Goal: Task Accomplishment & Management: Complete application form

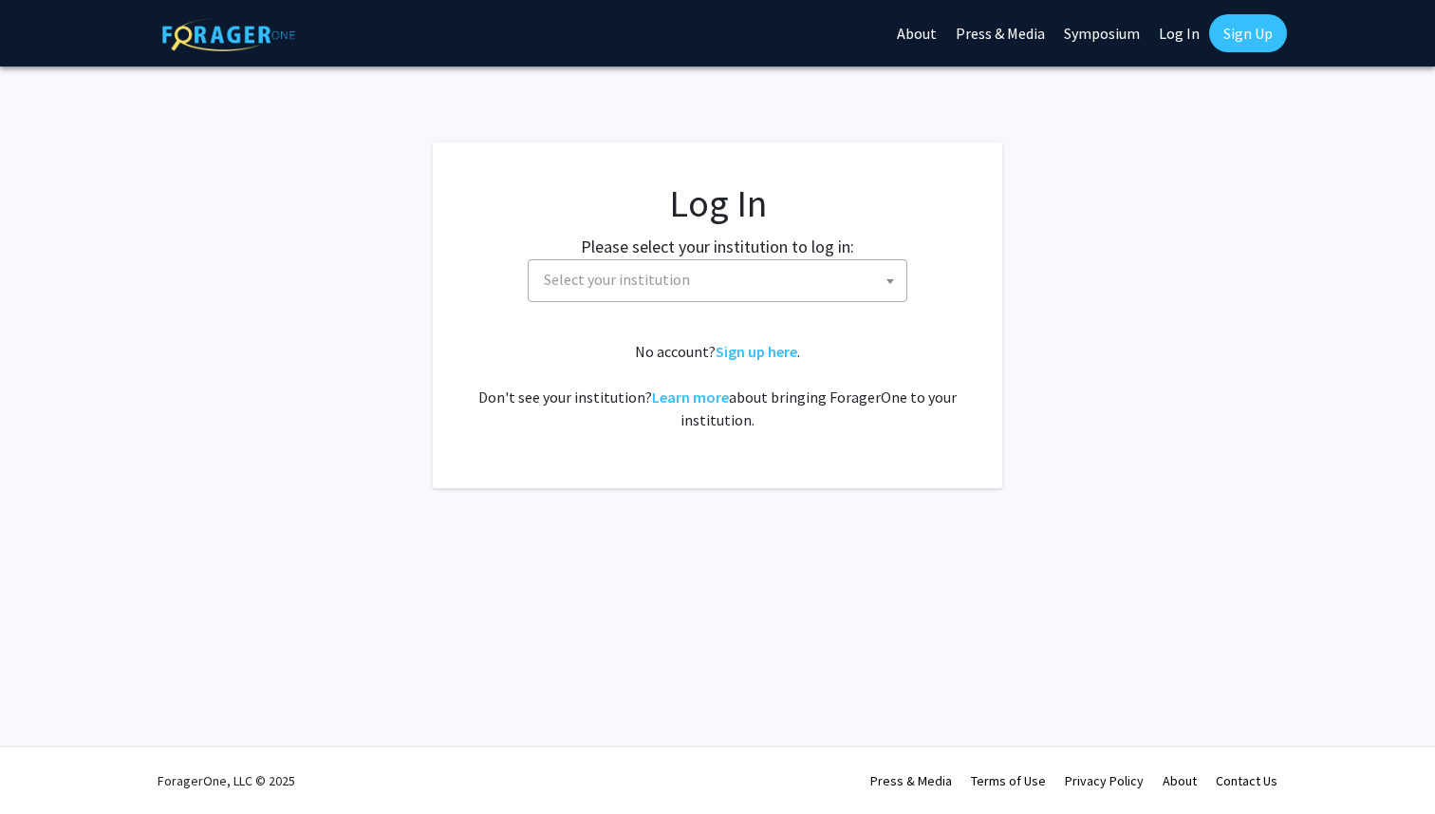
select select
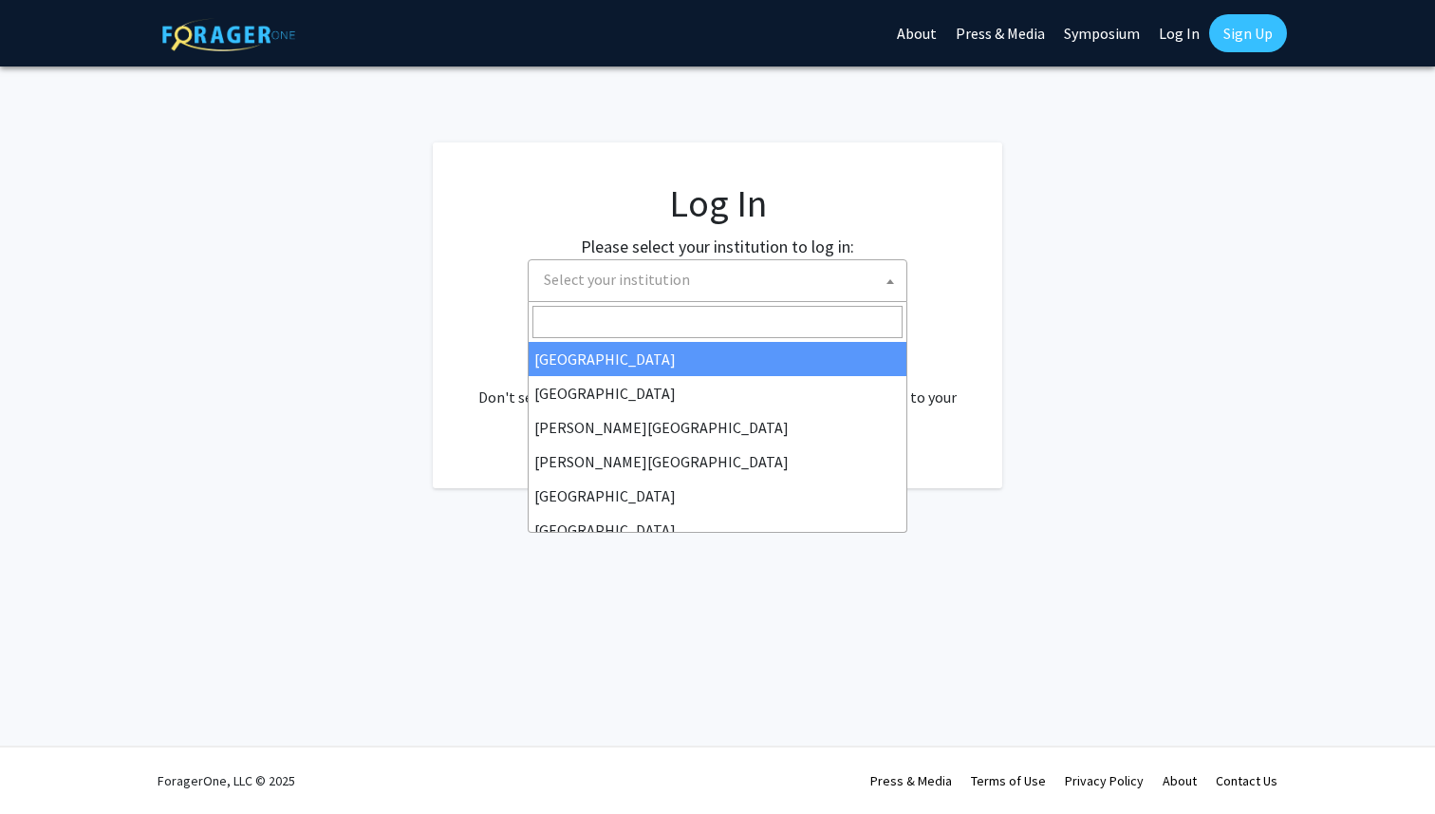
click at [684, 277] on span "Select your institution" at bounding box center [721, 279] width 370 height 39
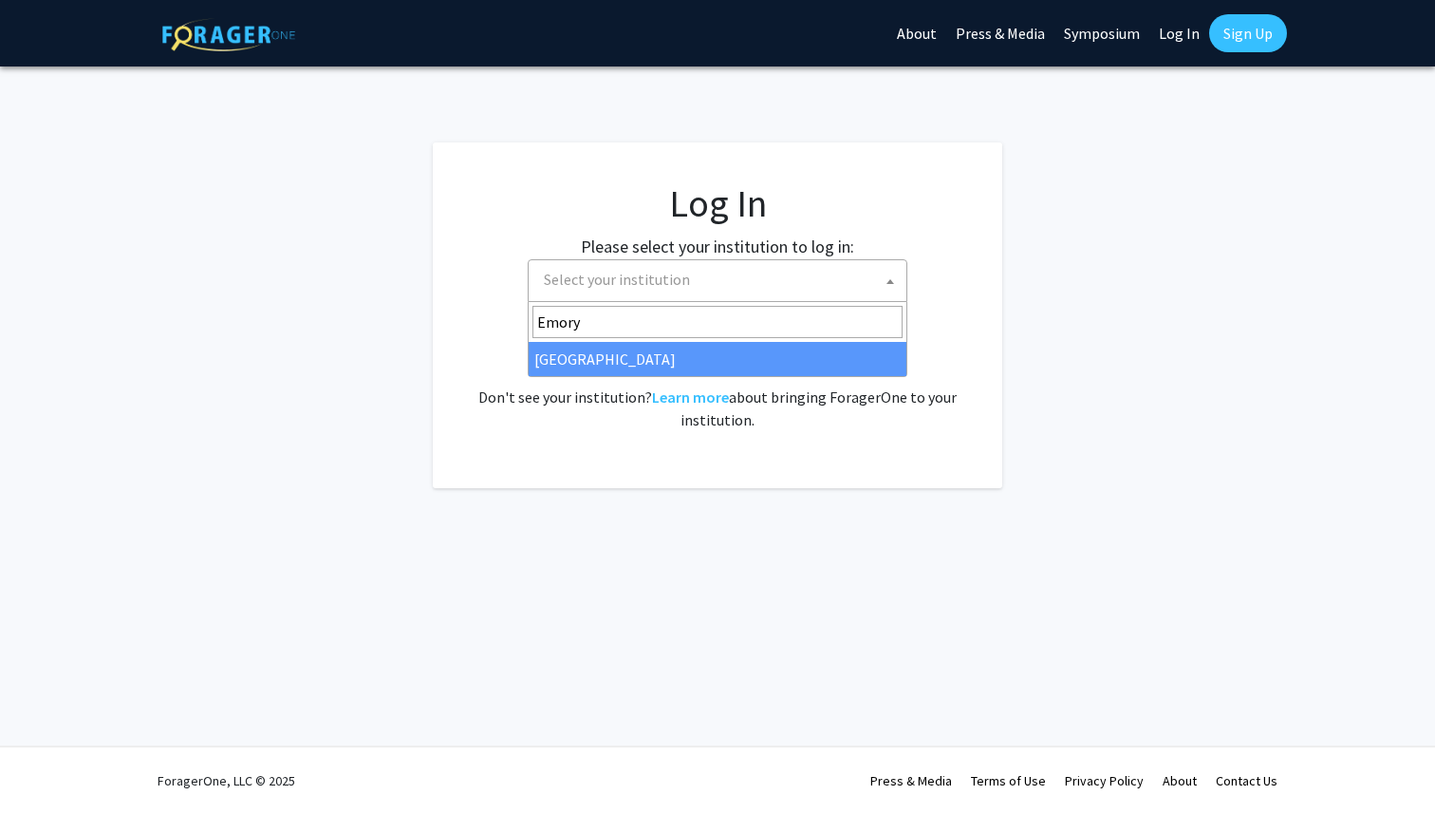
type input "Emory"
select select "12"
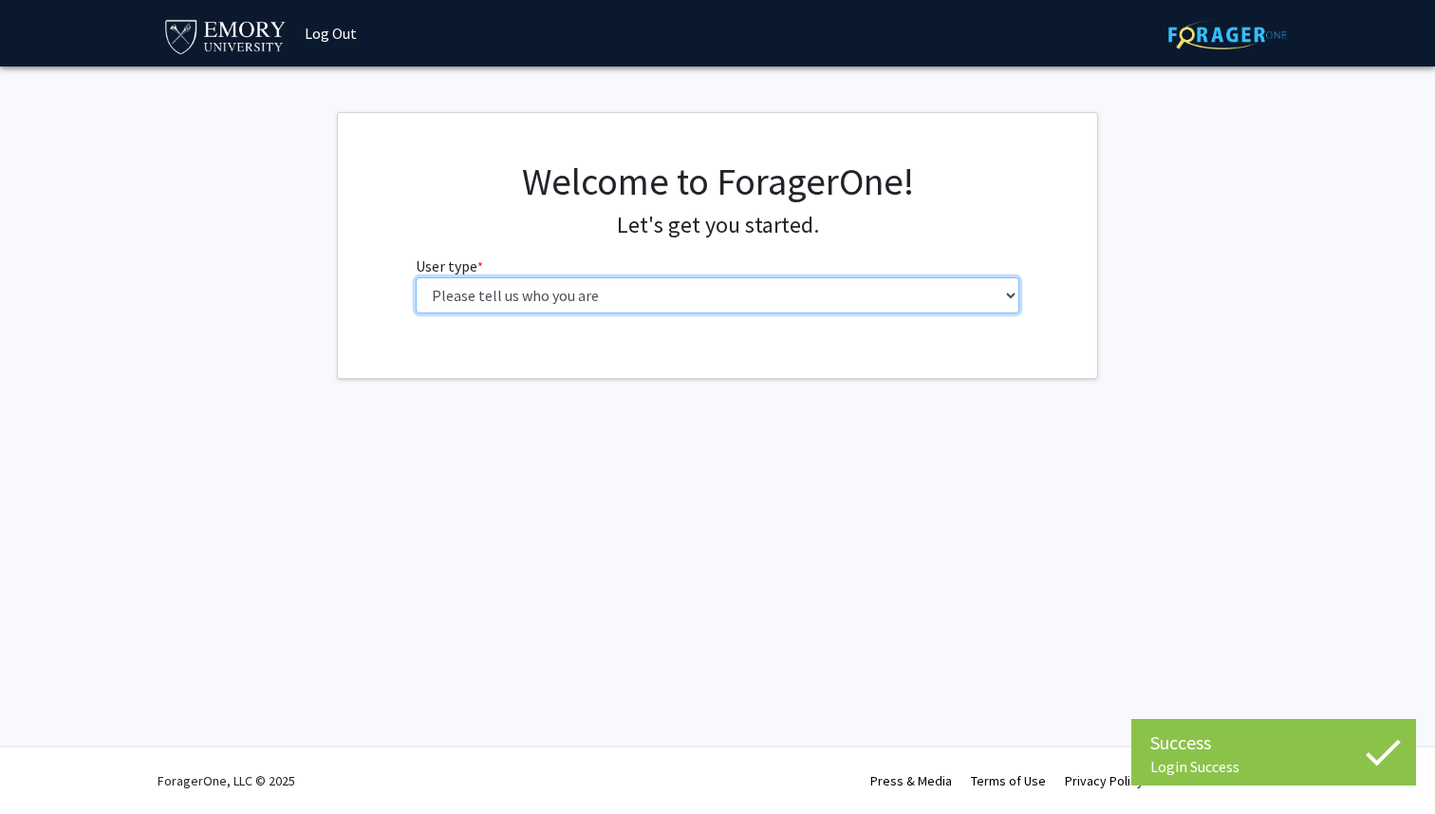
click at [654, 290] on select "Please tell us who you are Undergraduate Student Master's Student Doctoral Cand…" at bounding box center [718, 295] width 605 height 36
select select "1: undergrad"
click at [416, 277] on select "Please tell us who you are Undergraduate Student Master's Student Doctoral Cand…" at bounding box center [718, 295] width 605 height 36
